Goal: Information Seeking & Learning: Stay updated

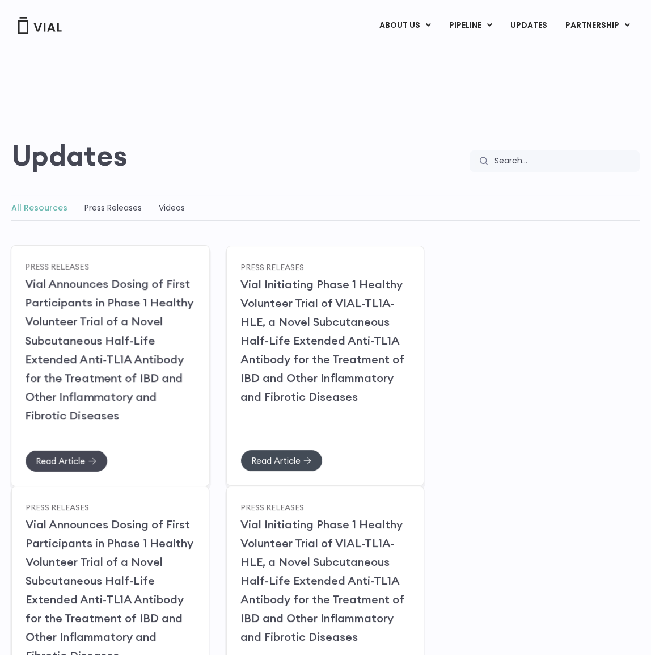
click at [80, 457] on span "Read Article" at bounding box center [60, 460] width 49 height 9
